Goal: Find specific page/section: Find specific page/section

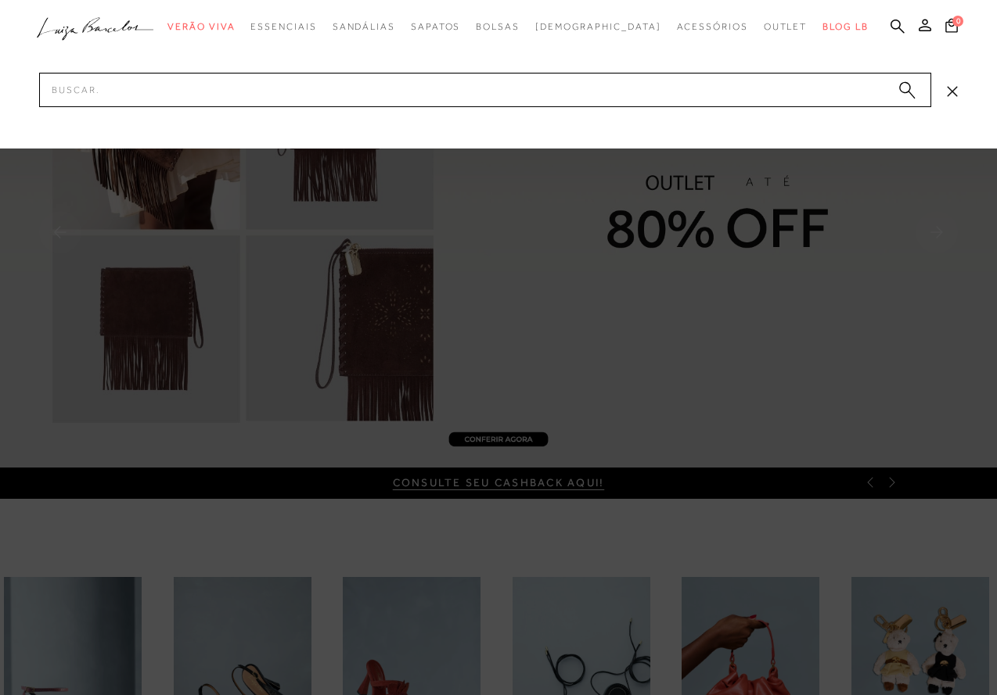
click at [853, 84] on input "Pesquisar" at bounding box center [485, 90] width 892 height 34
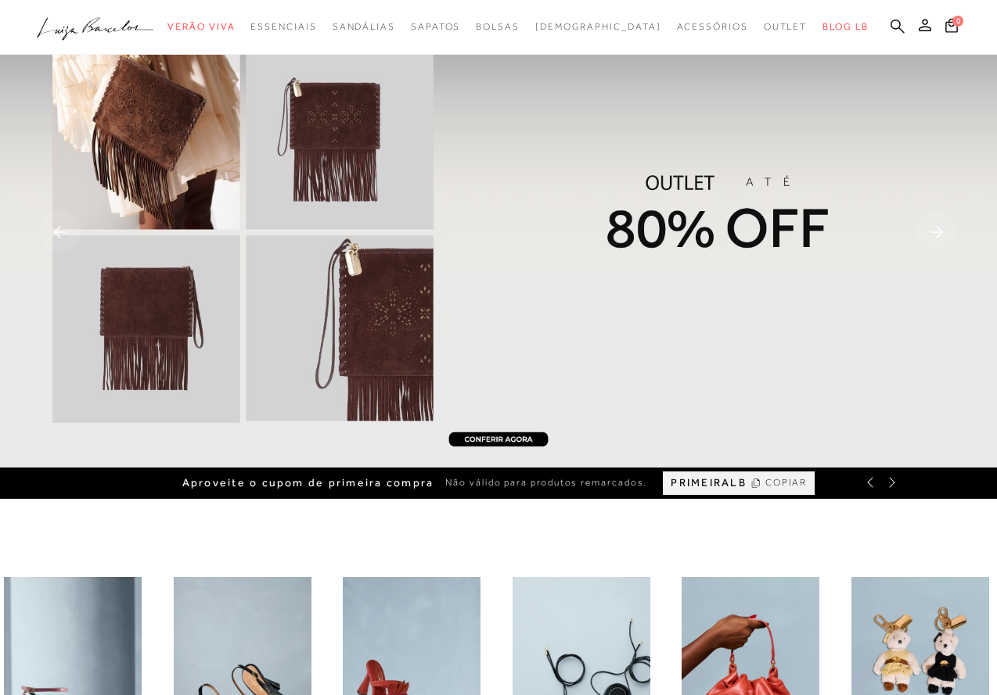
click at [900, 20] on icon at bounding box center [897, 26] width 14 height 14
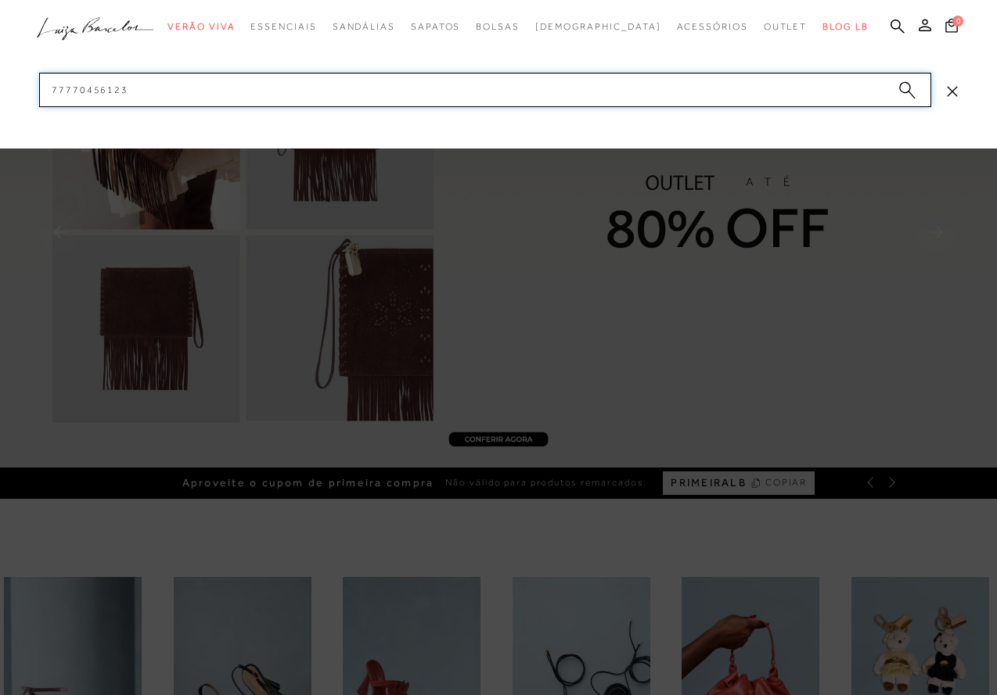
click at [811, 93] on input "77770456123" at bounding box center [485, 90] width 892 height 34
paste input "13850030-1"
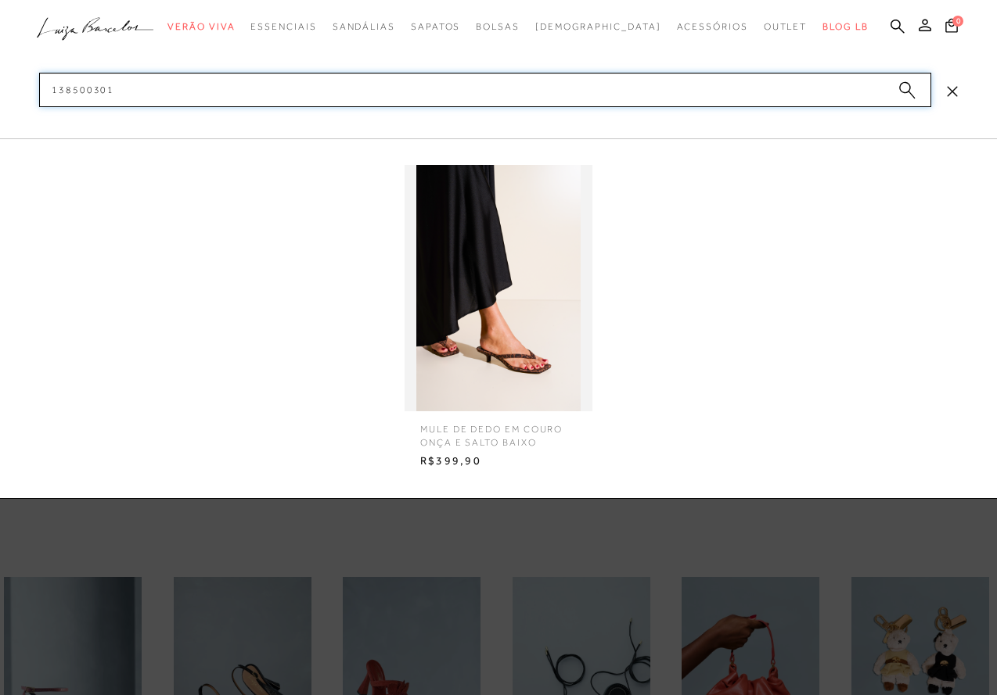
type input "138500301"
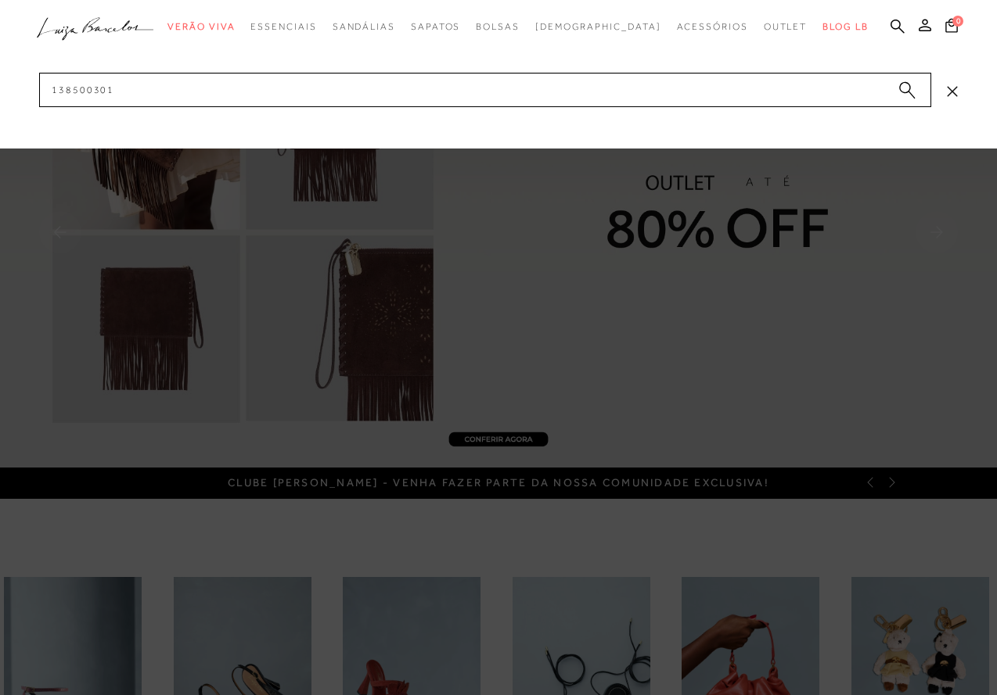
click at [842, 534] on div at bounding box center [498, 347] width 997 height 695
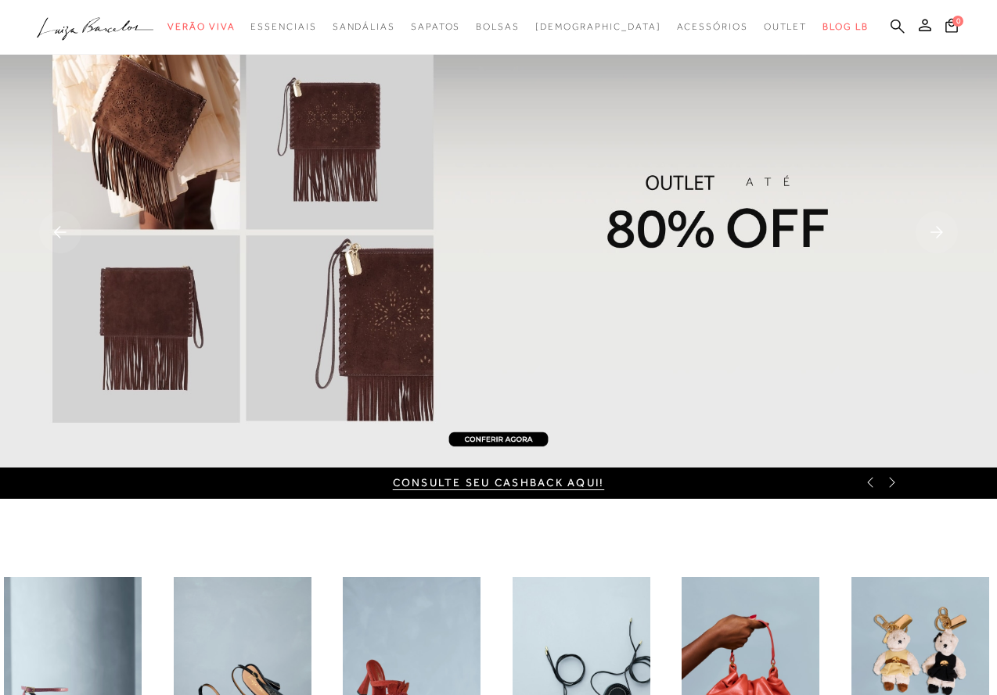
click at [899, 27] on icon at bounding box center [897, 26] width 14 height 14
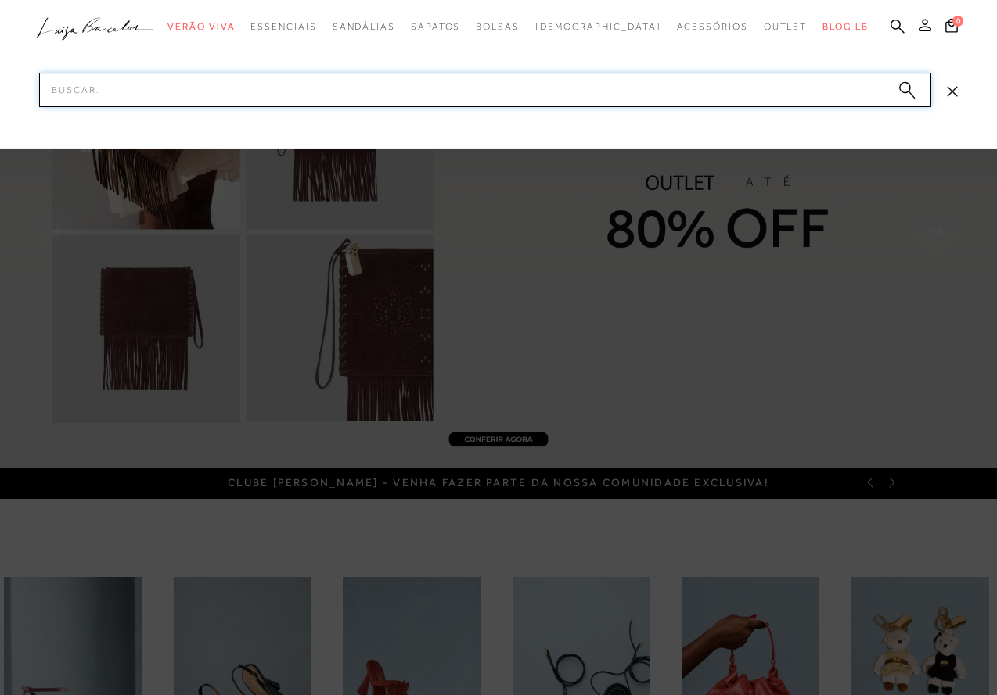
click at [662, 88] on input "Pesquisar" at bounding box center [485, 90] width 892 height 34
paste input "899903432"
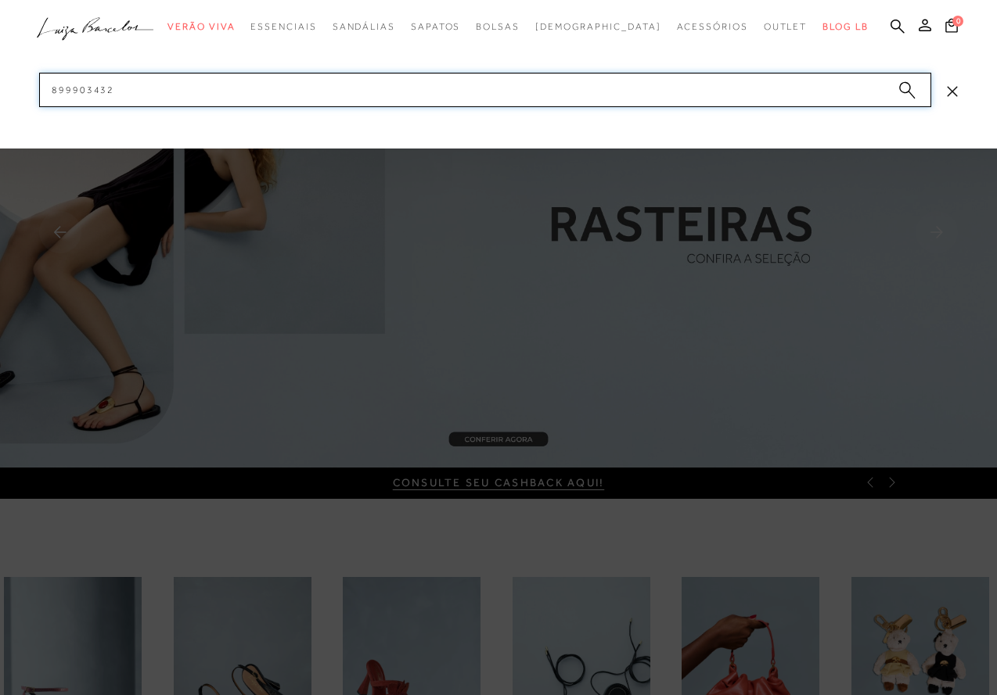
click at [653, 91] on input "899903432" at bounding box center [485, 90] width 892 height 34
type input "899903432"
click at [669, 536] on div at bounding box center [498, 347] width 997 height 695
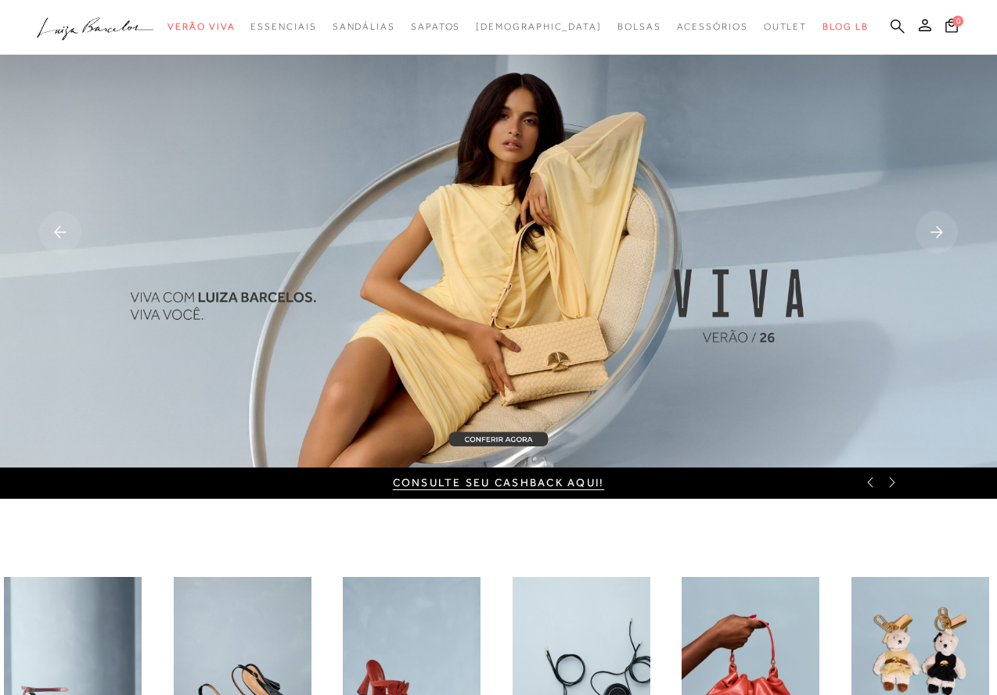
click at [898, 26] on icon at bounding box center [897, 26] width 14 height 14
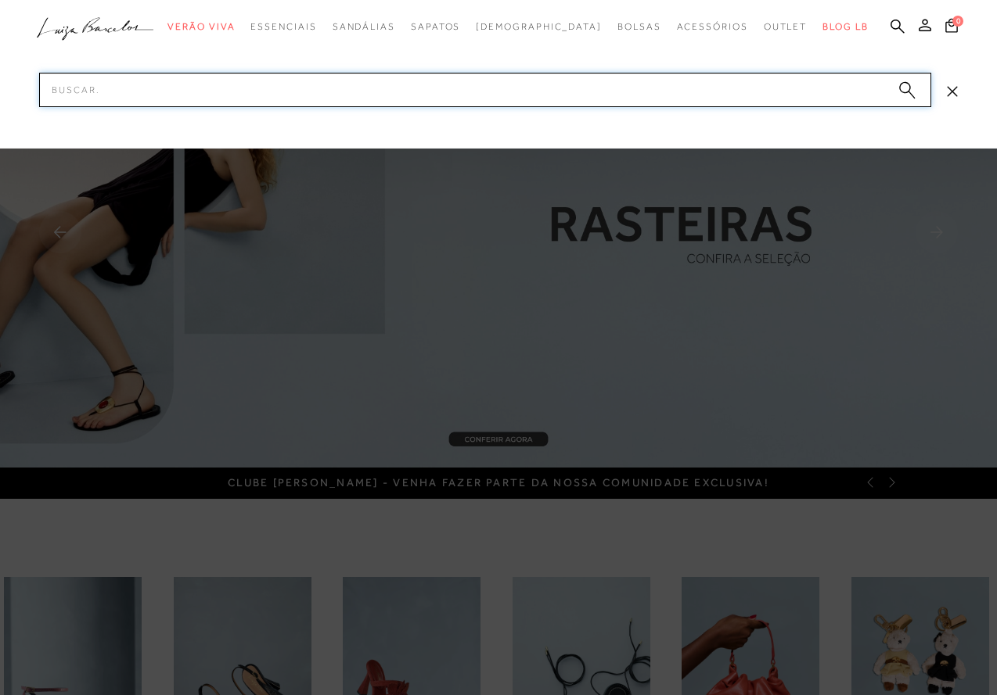
click at [855, 89] on input "Pesquisar" at bounding box center [485, 90] width 892 height 34
paste input "899903432"
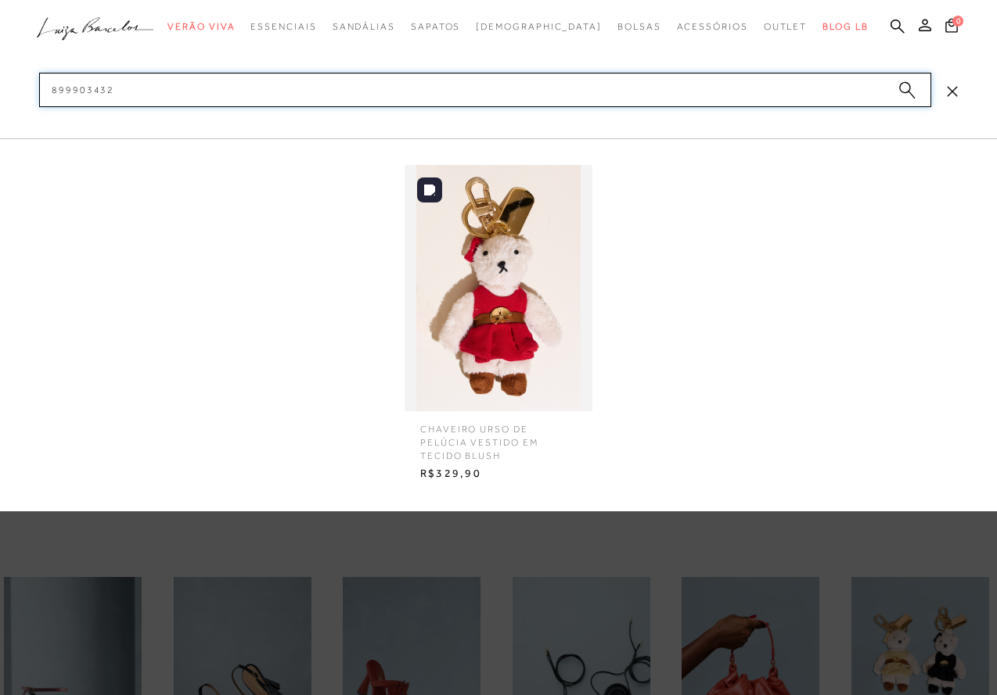
type input "899903432"
click at [476, 272] on img at bounding box center [498, 288] width 188 height 246
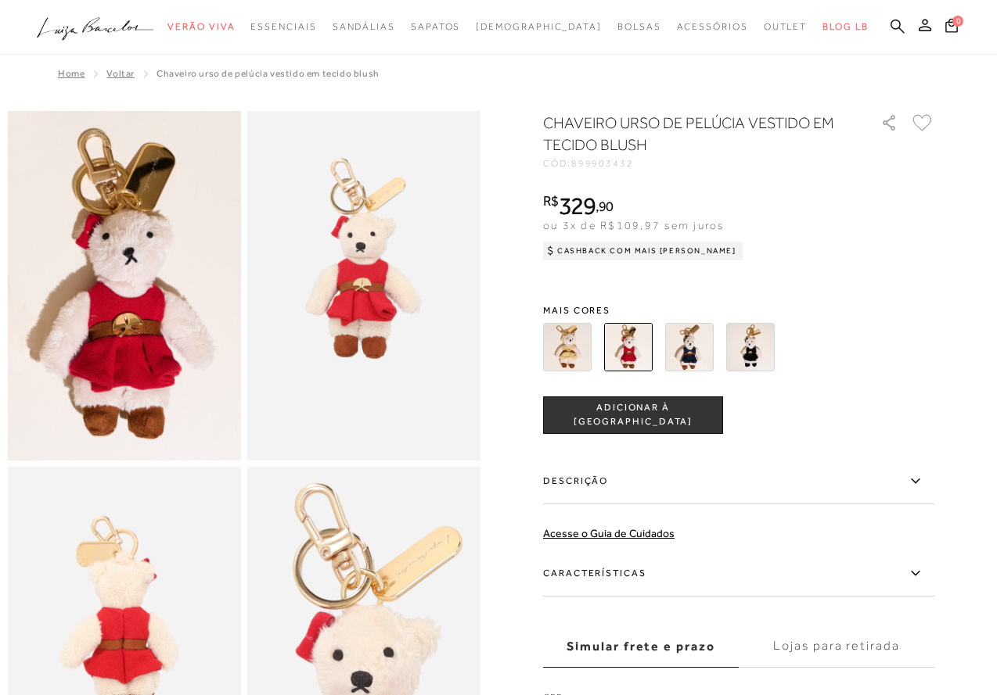
click at [900, 27] on icon at bounding box center [897, 26] width 14 height 15
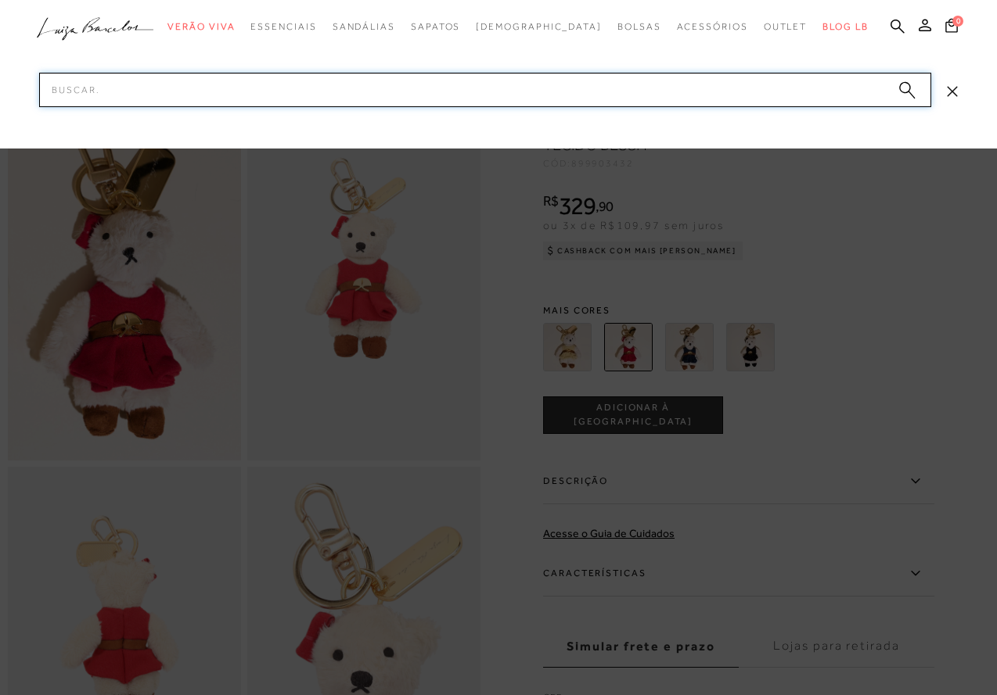
click at [811, 83] on input "Pesquisar" at bounding box center [485, 90] width 892 height 34
paste input "899903433"
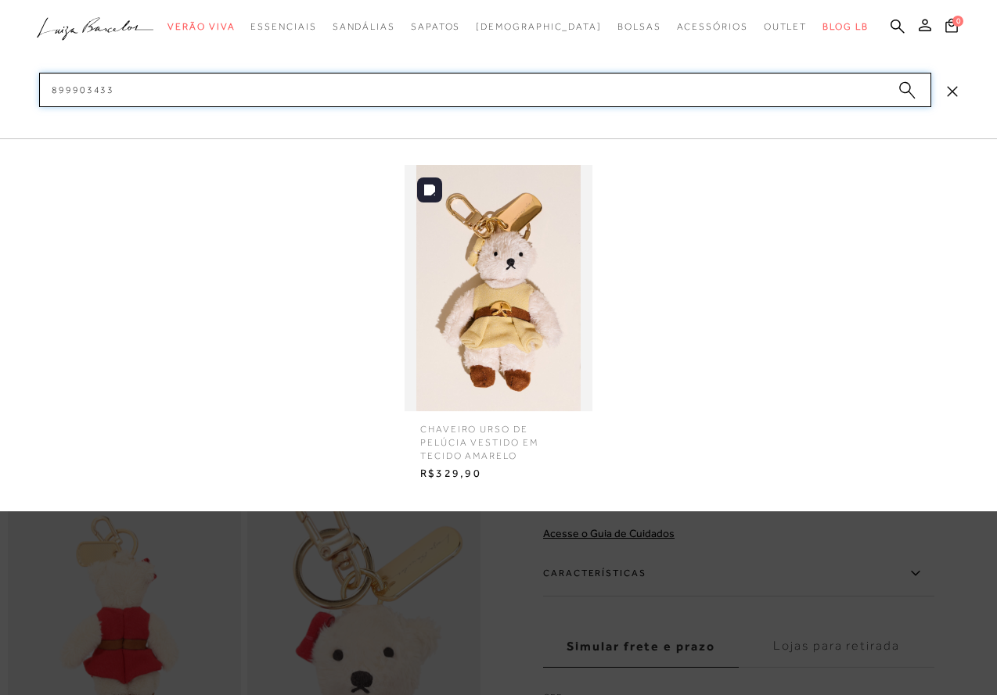
type input "899903433"
click at [516, 327] on img at bounding box center [498, 288] width 188 height 246
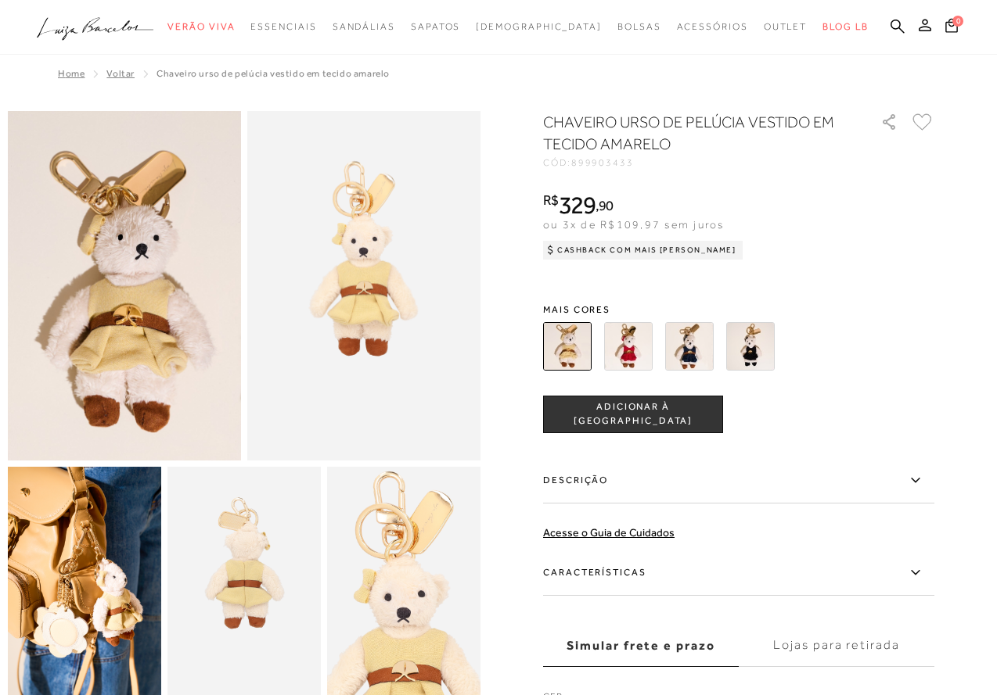
click at [934, 224] on div "R$ 329 , 90 ou 3x de R$109,97 sem juros Cashback com Mais Luiza R$329,90" at bounding box center [738, 223] width 391 height 63
click at [899, 27] on icon at bounding box center [897, 26] width 14 height 14
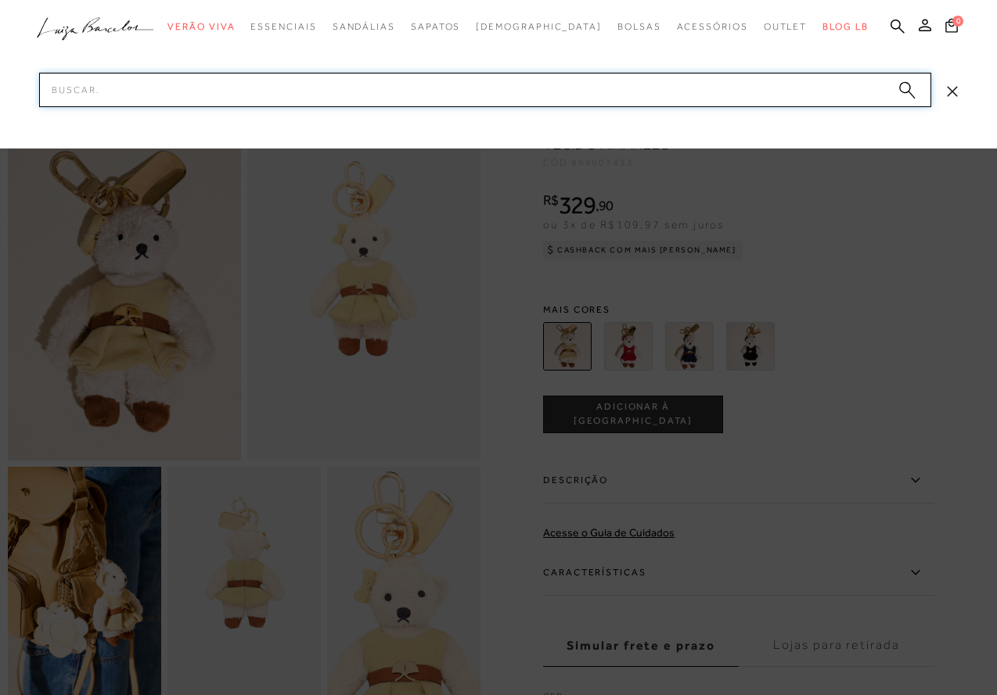
click at [829, 95] on input "Pesquisar" at bounding box center [485, 90] width 892 height 34
paste input "8999032110"
click at [625, 86] on input "8999032110" at bounding box center [485, 90] width 892 height 34
paste input "1257"
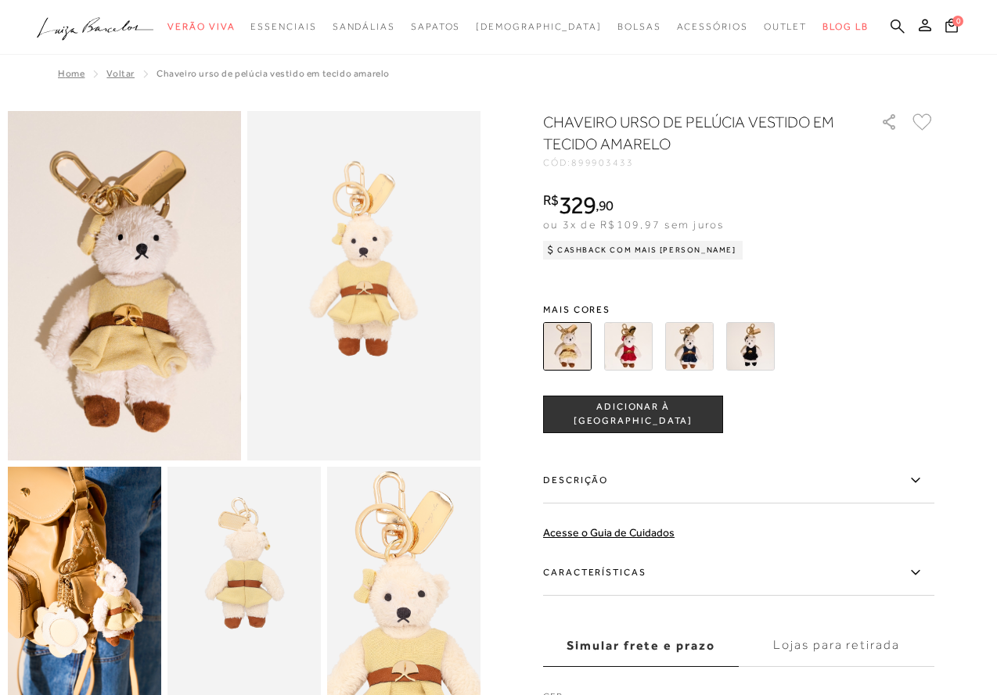
click at [902, 25] on icon at bounding box center [897, 26] width 14 height 15
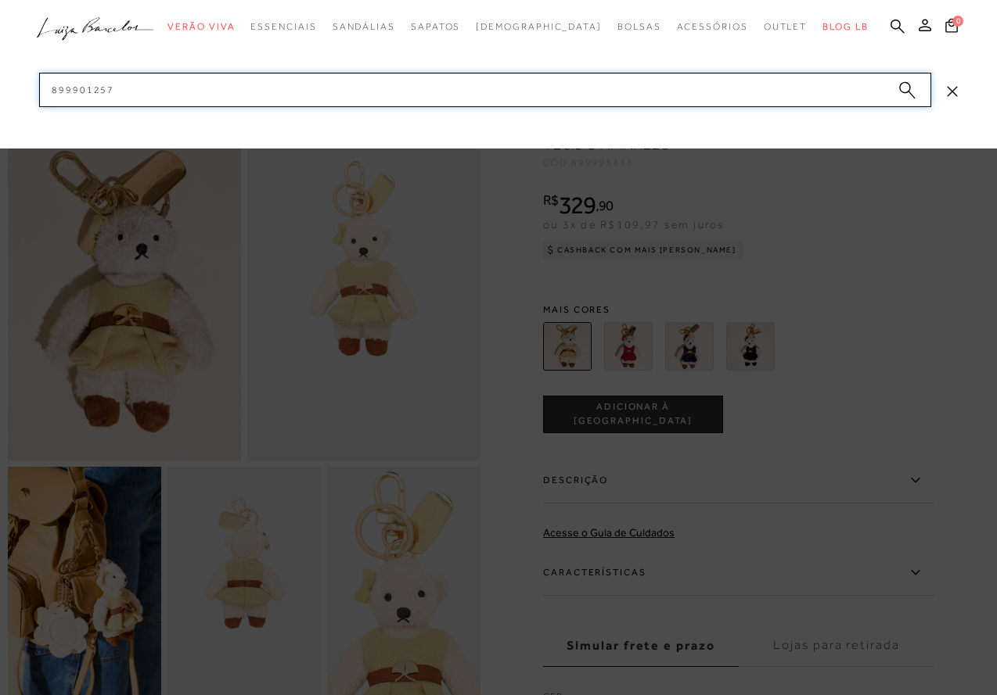
click at [749, 91] on input "899901257" at bounding box center [485, 90] width 892 height 34
paste input "2914"
click at [803, 87] on input "899902914" at bounding box center [485, 90] width 892 height 34
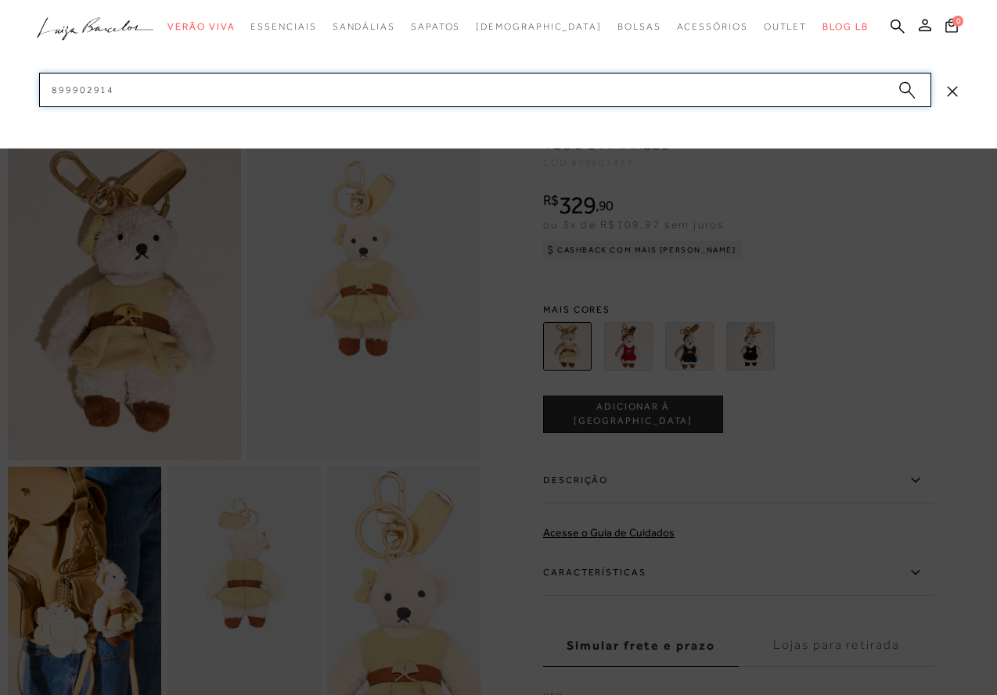
paste input "5"
click at [832, 88] on input "899902915" at bounding box center [485, 90] width 892 height 34
paste input "3257"
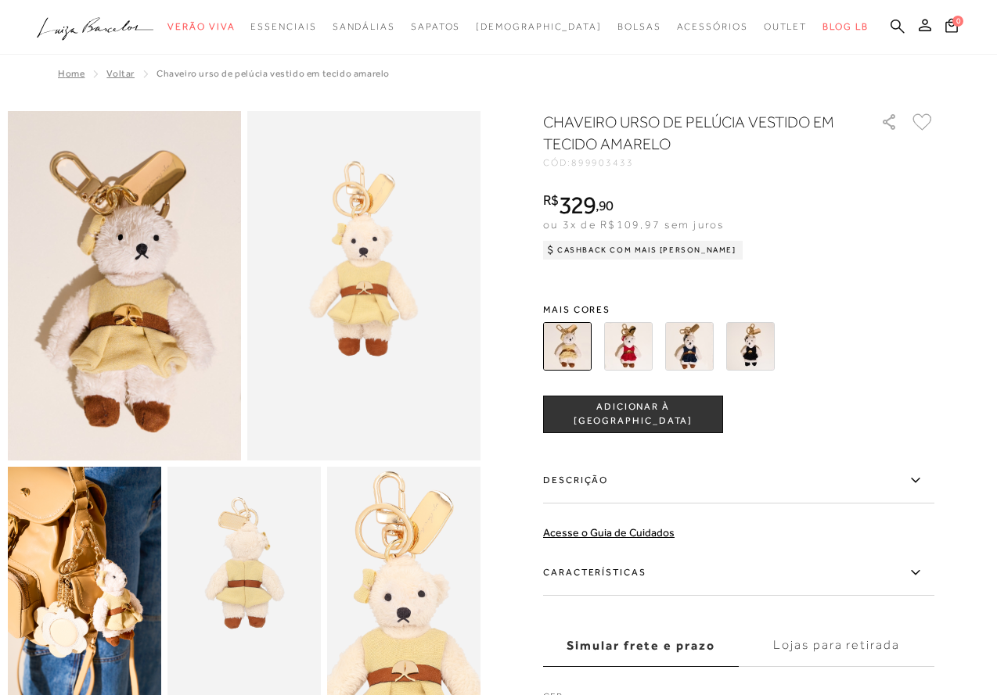
click at [894, 23] on icon at bounding box center [897, 26] width 14 height 15
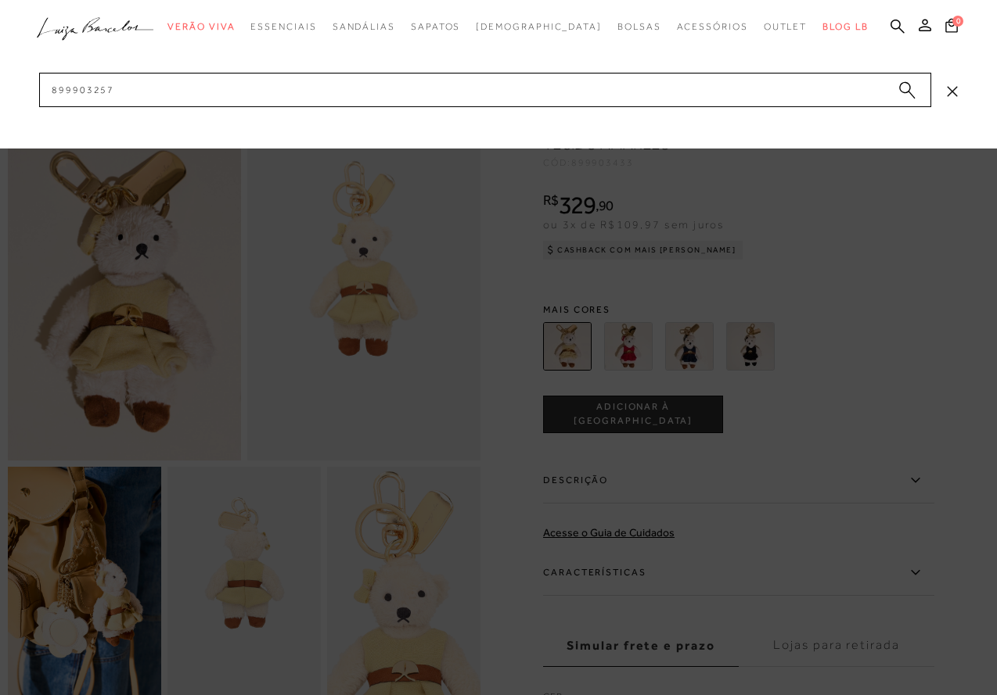
click at [643, 71] on div at bounding box center [498, 74] width 997 height 149
click at [634, 92] on input "899903257" at bounding box center [485, 90] width 892 height 34
paste input "8"
click at [633, 86] on input "899903258" at bounding box center [485, 90] width 892 height 34
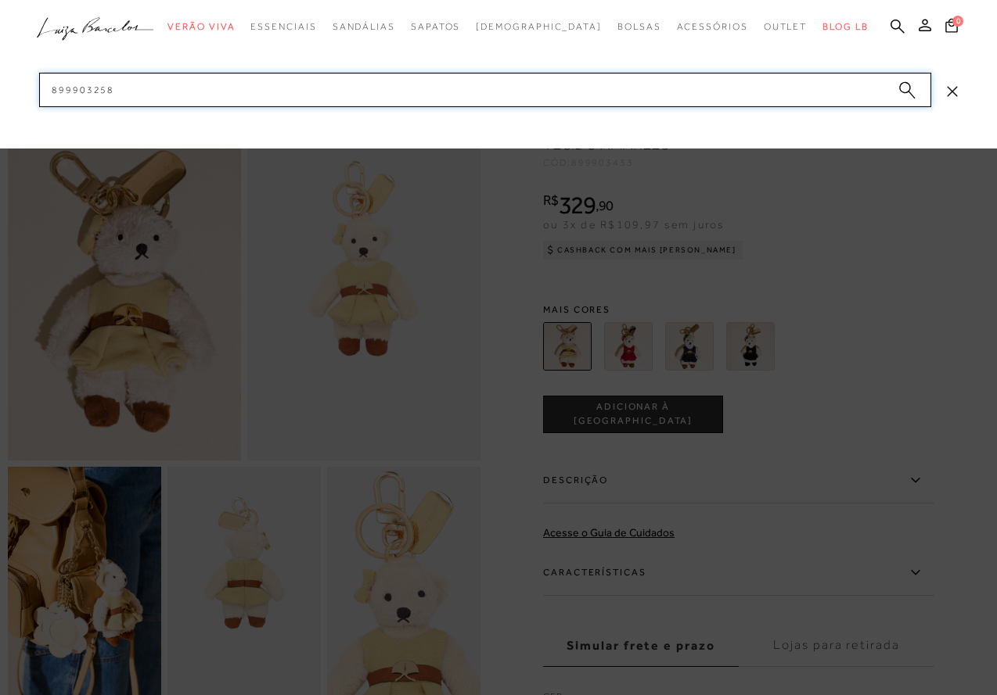
click at [633, 86] on input "899903258" at bounding box center [485, 90] width 892 height 34
paste input "9"
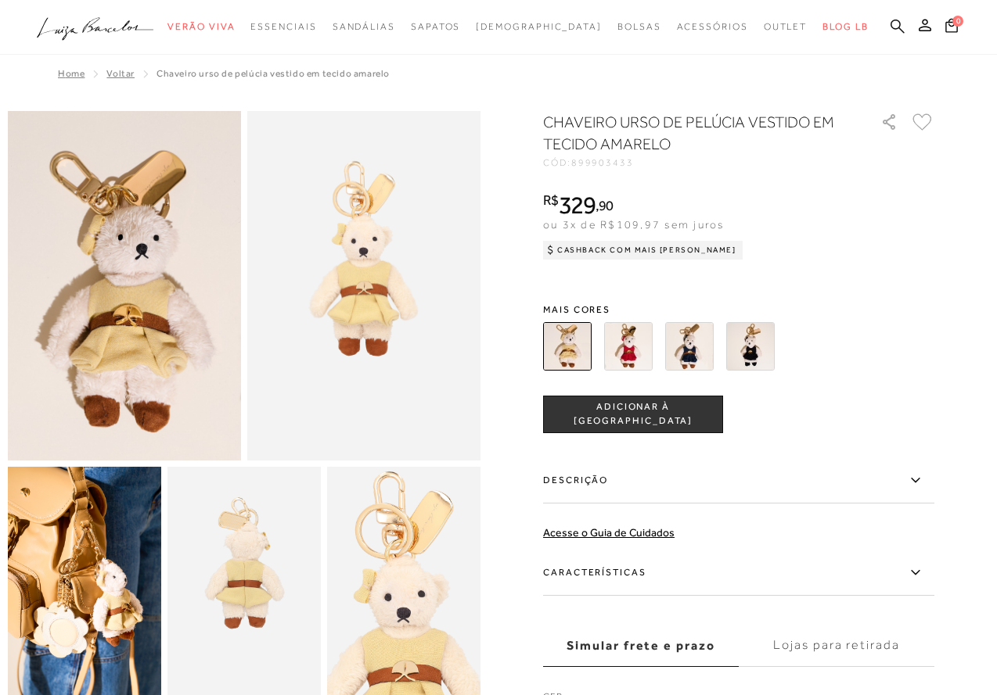
click at [896, 32] on icon at bounding box center [897, 26] width 14 height 15
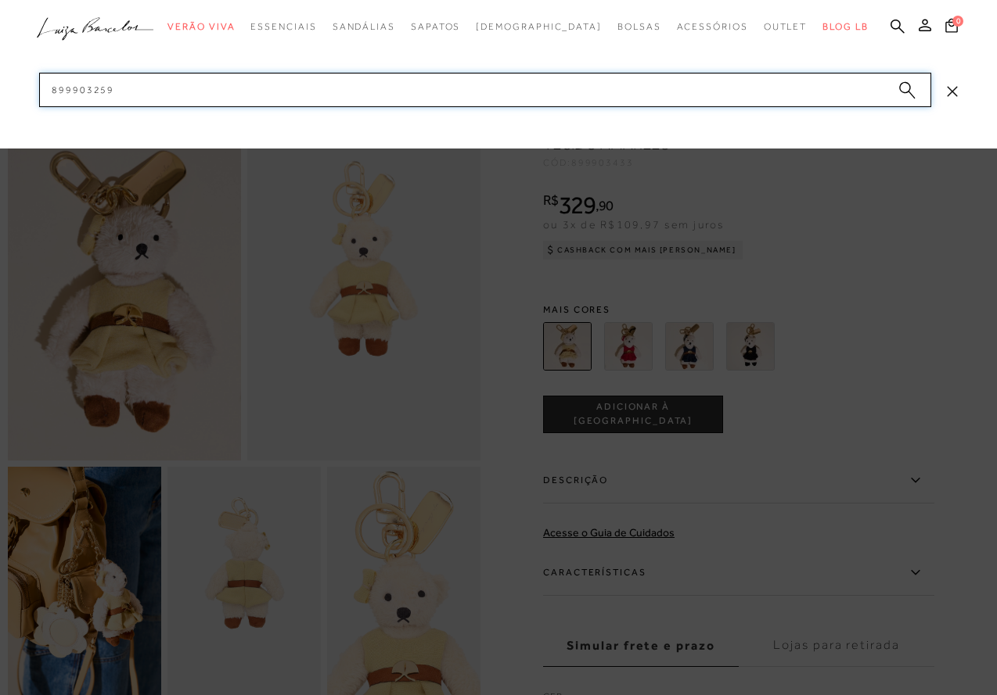
click at [733, 95] on input "899903259" at bounding box center [485, 90] width 892 height 34
click at [731, 94] on input "899903259" at bounding box center [485, 90] width 892 height 34
paste input "1"
click at [806, 84] on input "899903251" at bounding box center [485, 90] width 892 height 34
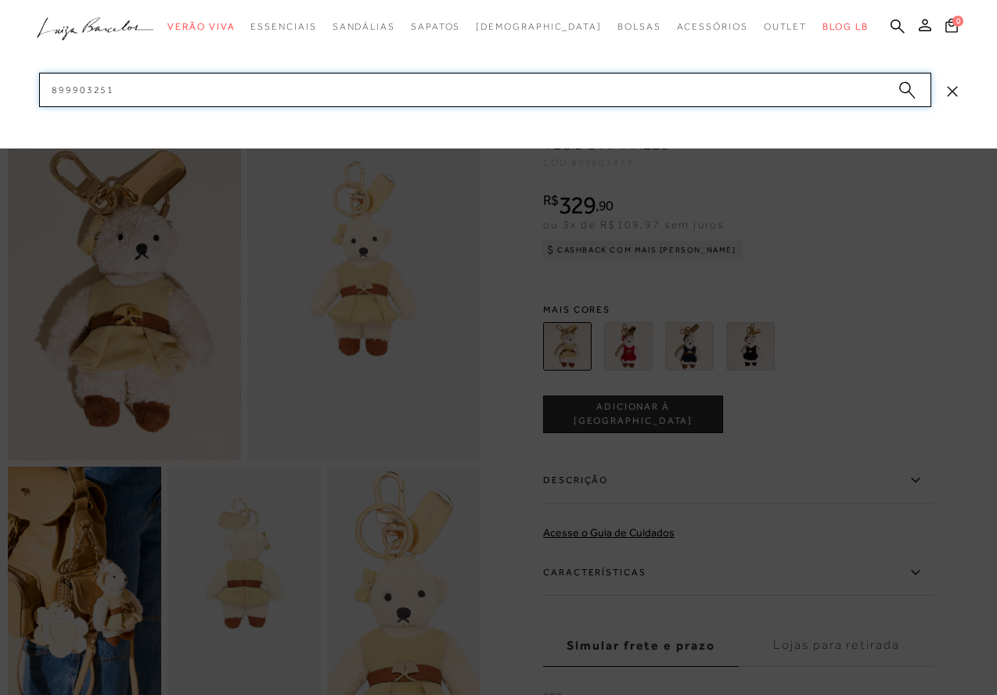
paste input "6"
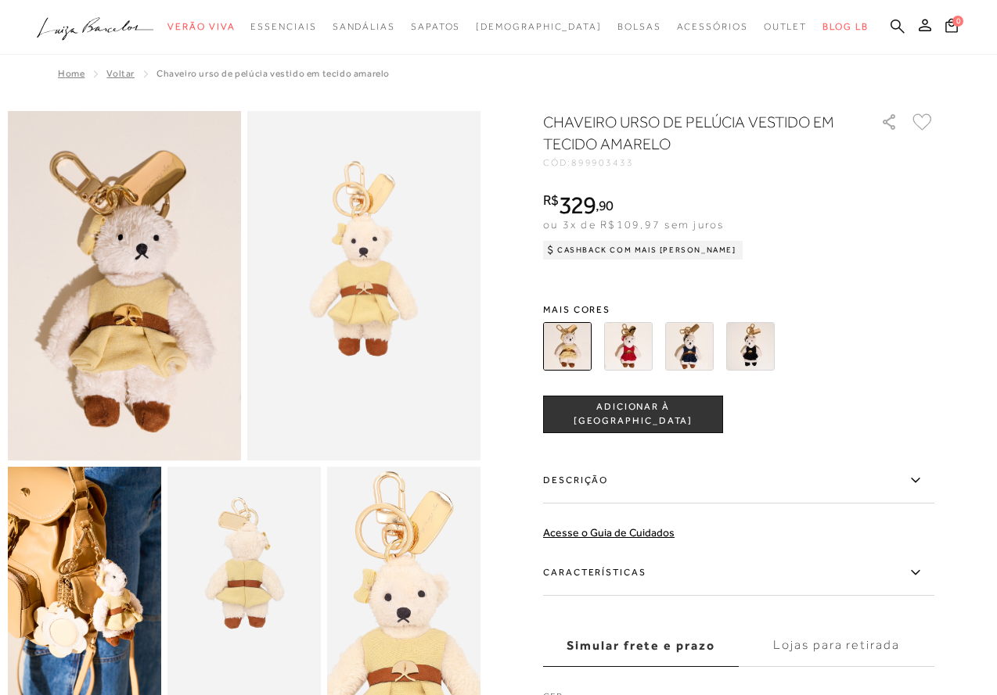
click at [891, 23] on icon at bounding box center [897, 26] width 14 height 14
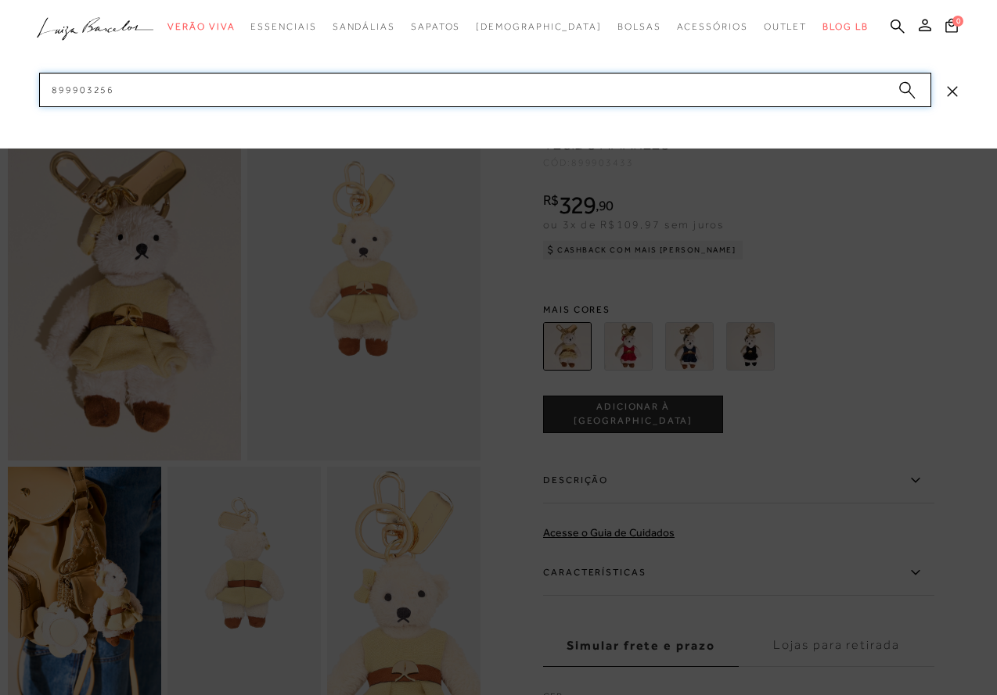
click at [750, 82] on input "899903256" at bounding box center [485, 90] width 892 height 34
paste input "23"
click at [767, 77] on input "899903223" at bounding box center [485, 90] width 892 height 34
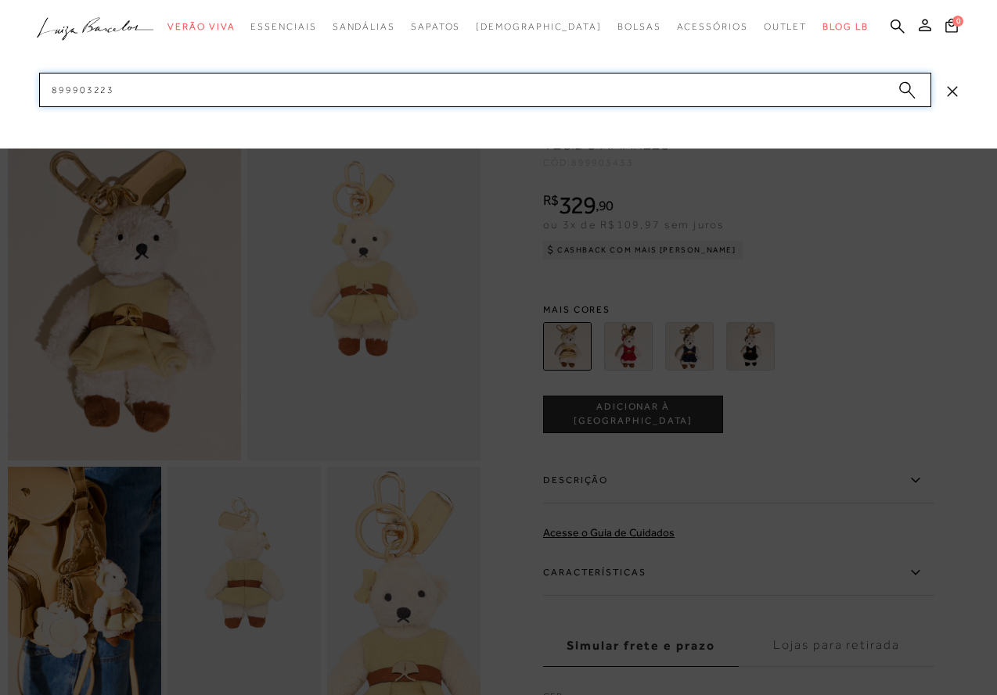
paste input "5"
click at [612, 91] on input "899903225" at bounding box center [485, 90] width 892 height 34
paste input "31"
click at [835, 84] on input "899903231" at bounding box center [485, 90] width 892 height 34
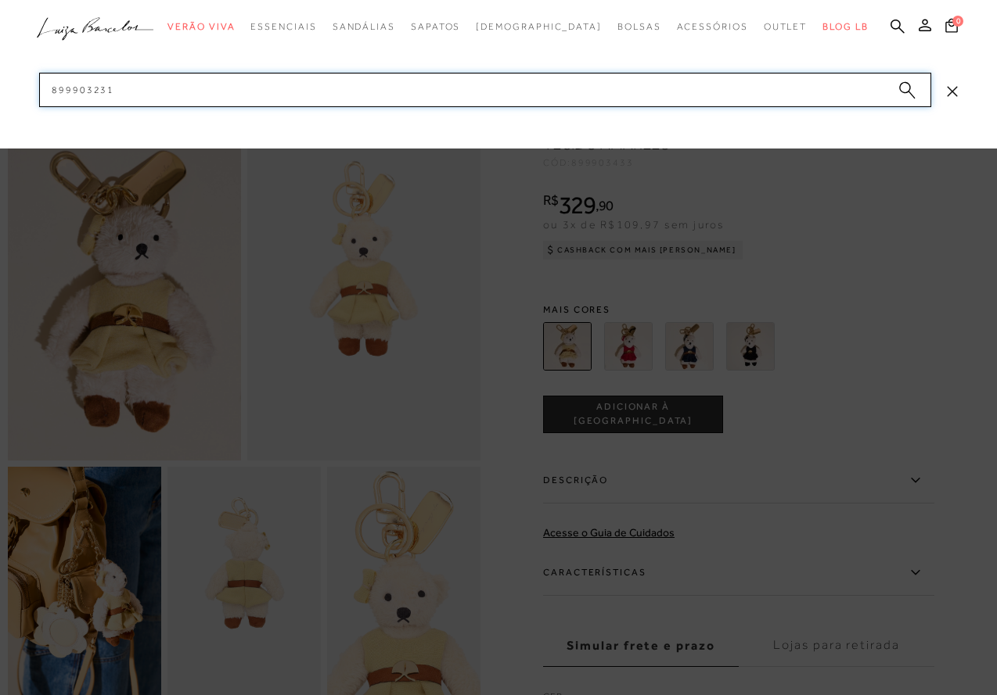
click at [835, 84] on input "899903231" at bounding box center [485, 90] width 892 height 34
paste input "199"
click at [598, 95] on input "899903199" at bounding box center [485, 90] width 892 height 34
paste input "243"
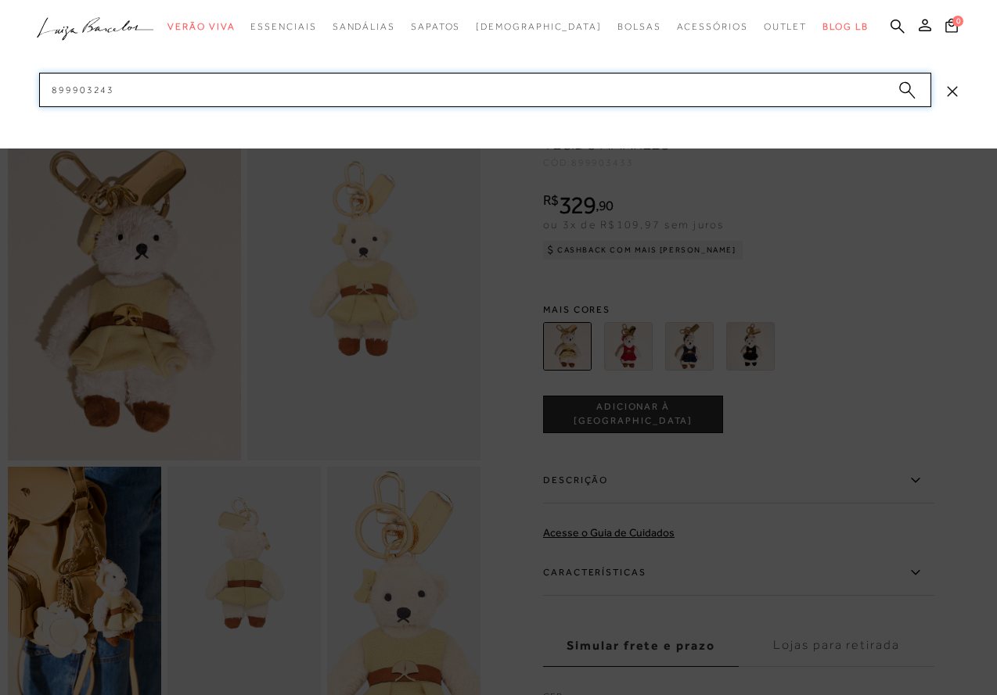
click at [577, 88] on input "899903243" at bounding box center [485, 90] width 892 height 34
paste input "4"
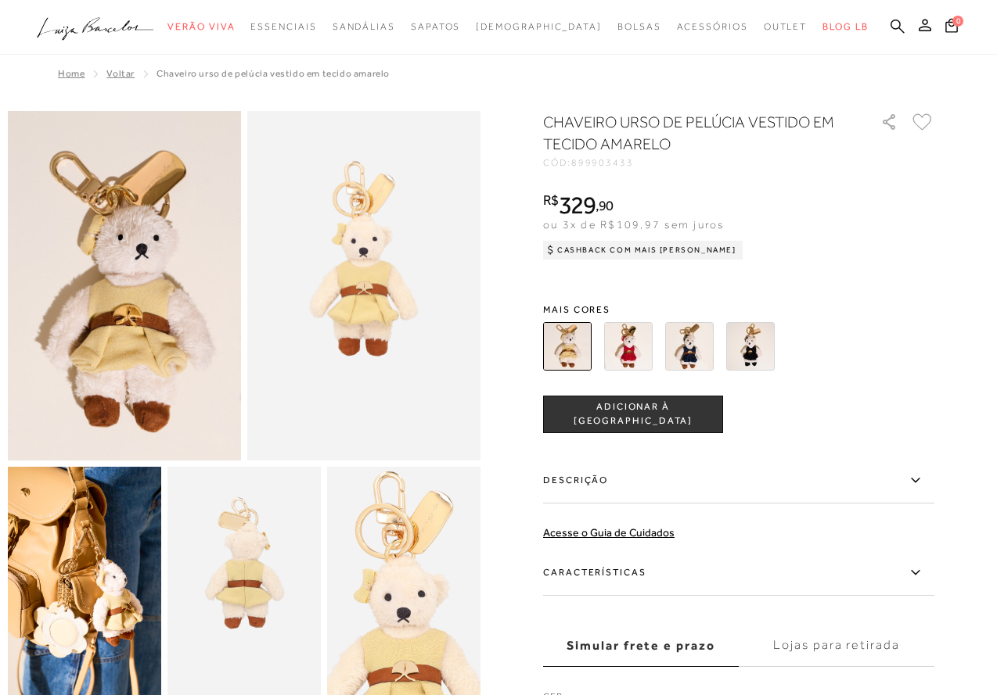
click at [895, 24] on icon at bounding box center [897, 26] width 14 height 15
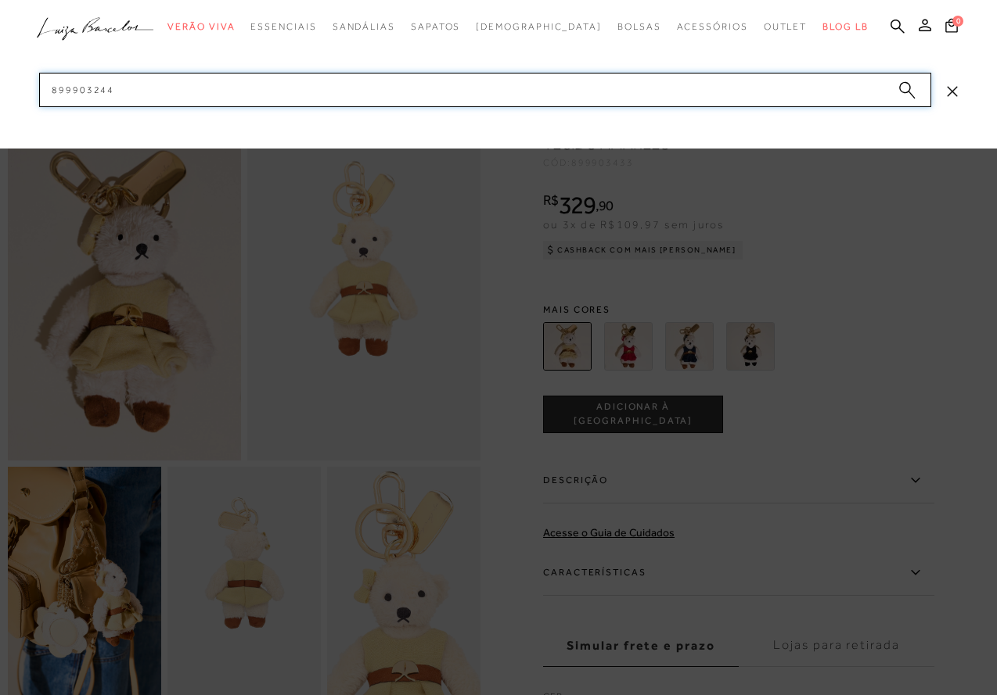
click at [791, 94] on input "899903244" at bounding box center [485, 90] width 892 height 34
paste input "5"
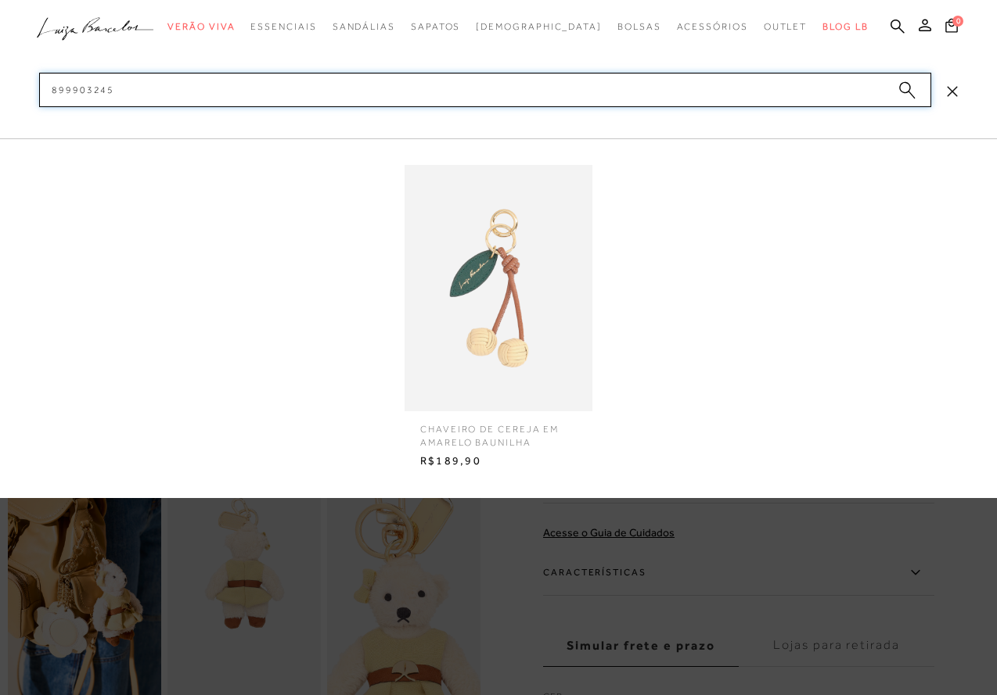
type input "899903245"
